Goal: Navigation & Orientation: Find specific page/section

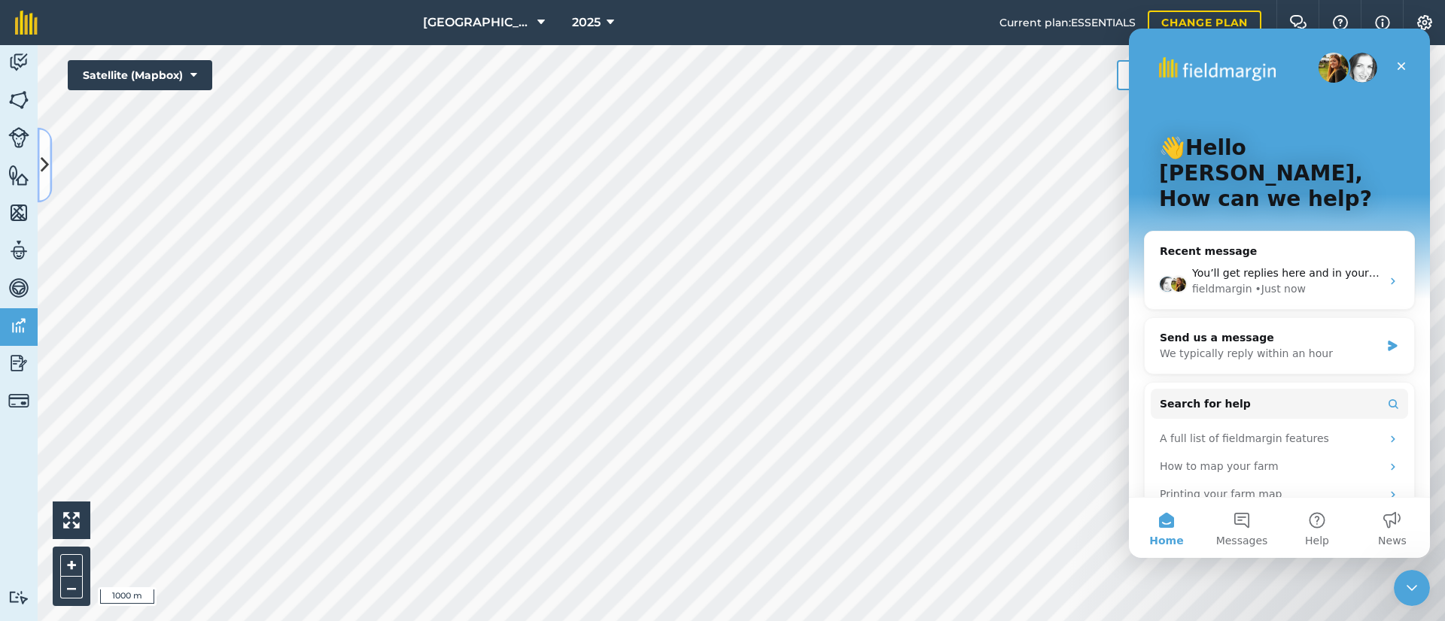
click at [43, 167] on icon at bounding box center [45, 165] width 8 height 26
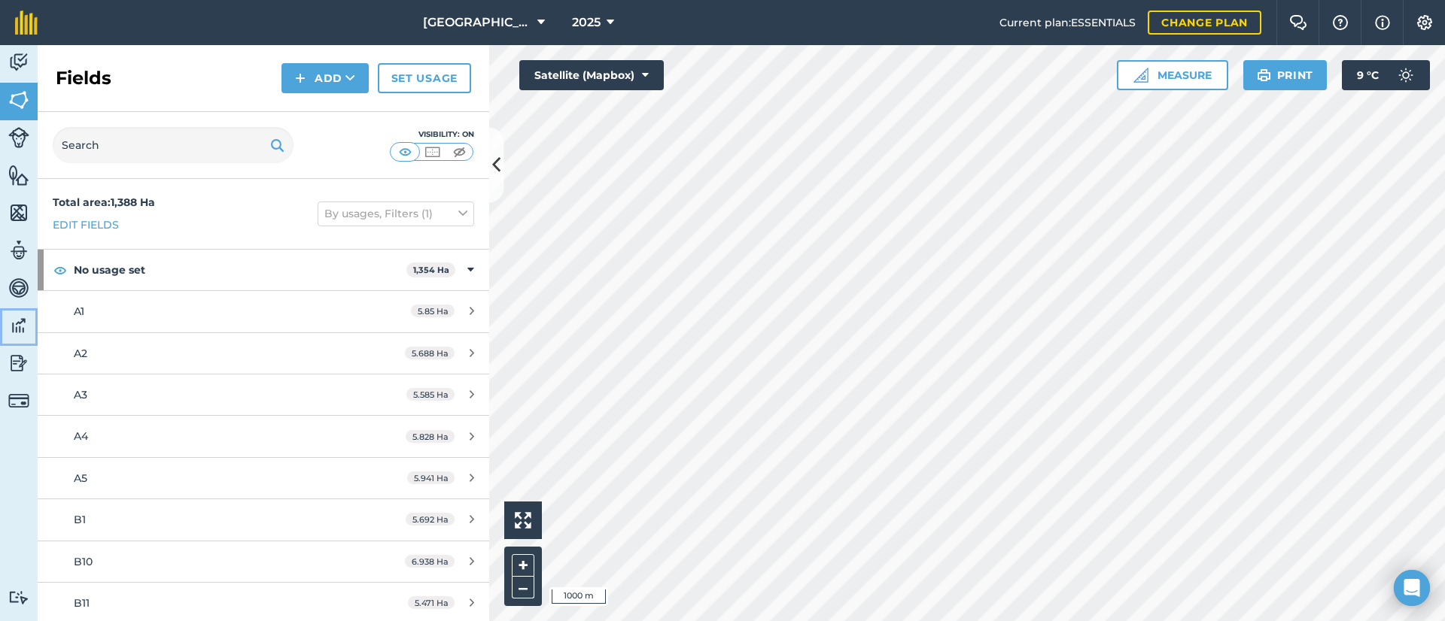
click at [14, 321] on img at bounding box center [18, 325] width 21 height 23
